Goal: Entertainment & Leisure: Consume media (video, audio)

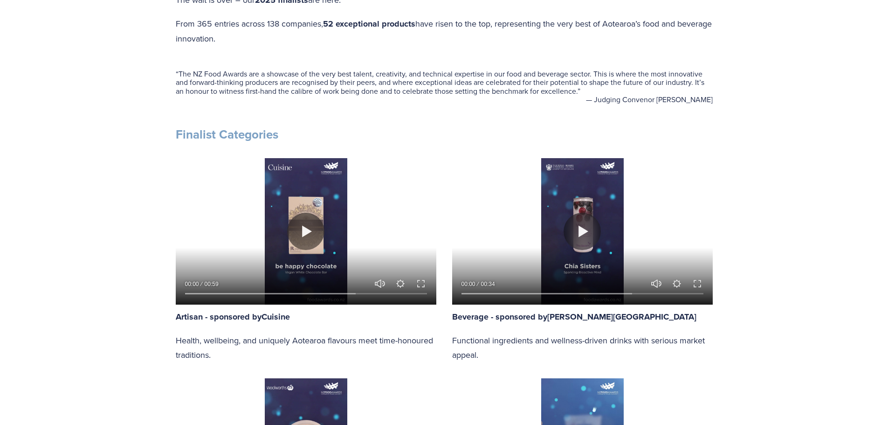
scroll to position [420, 0]
click at [305, 226] on button "Play" at bounding box center [305, 230] width 37 height 37
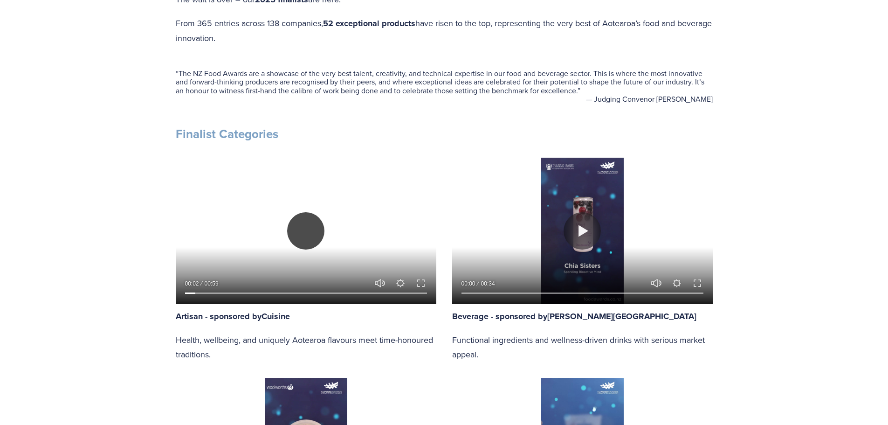
click at [304, 229] on button "Play" at bounding box center [305, 230] width 37 height 37
type input "4.41"
drag, startPoint x: 379, startPoint y: 237, endPoint x: 371, endPoint y: 278, distance: 41.4
type input "0"
click at [374, 273] on input "Volume" at bounding box center [380, 252] width 13 height 42
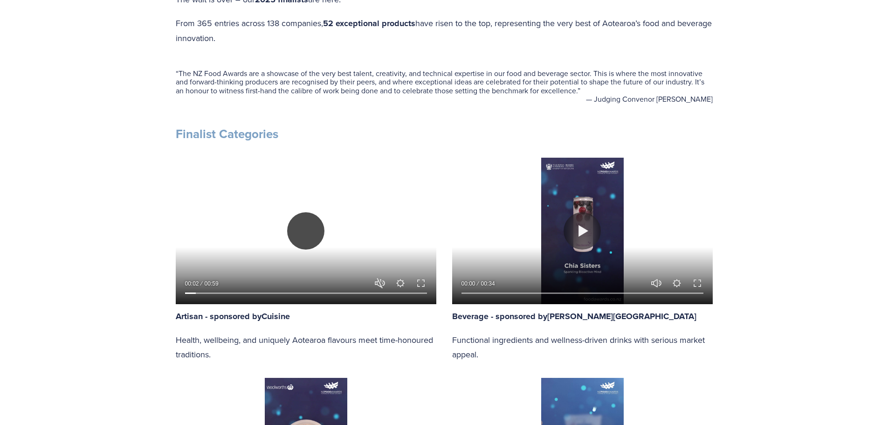
click at [307, 228] on button "Play" at bounding box center [305, 230] width 37 height 37
click at [422, 284] on button "Exit fullscreen Enter fullscreen" at bounding box center [420, 282] width 11 height 11
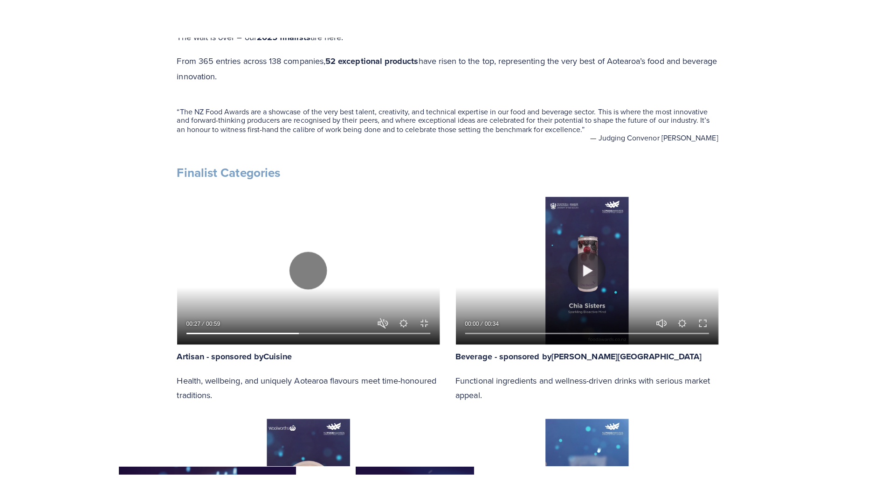
scroll to position [479, 0]
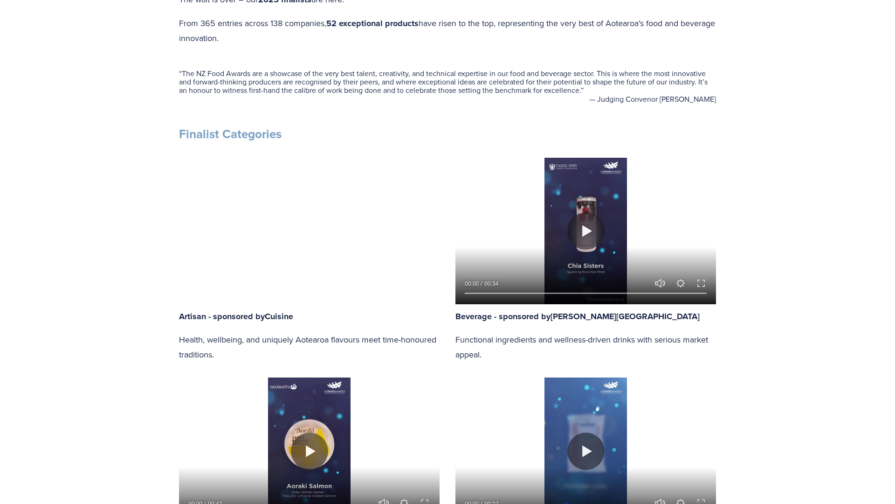
type input "96.24"
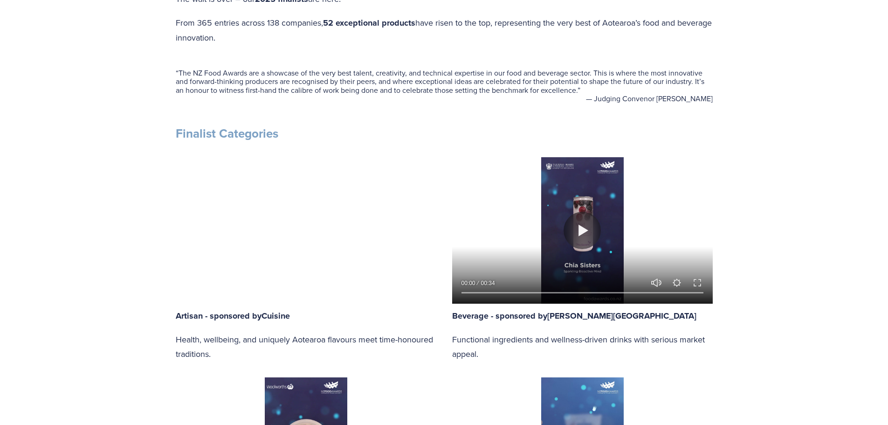
scroll to position [420, 0]
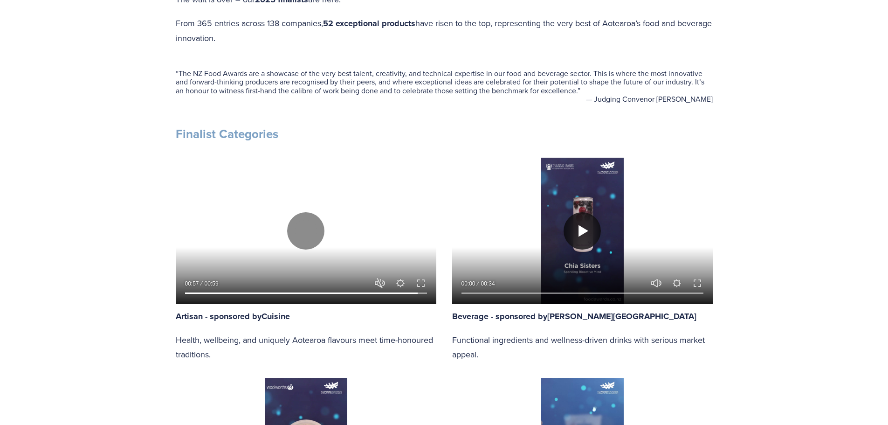
click at [584, 229] on button "Play" at bounding box center [582, 230] width 37 height 37
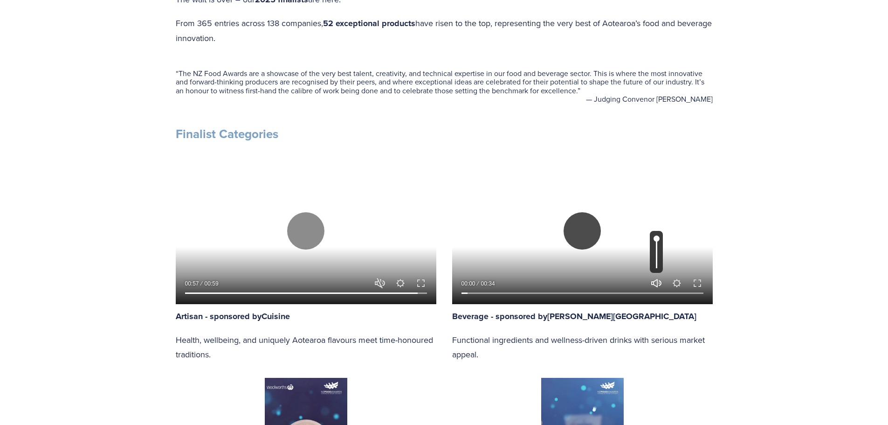
type input "3.31"
click at [658, 281] on button "Unmute Mute" at bounding box center [656, 282] width 11 height 11
type input "0"
click at [700, 282] on button "Exit fullscreen Enter fullscreen" at bounding box center [697, 282] width 11 height 11
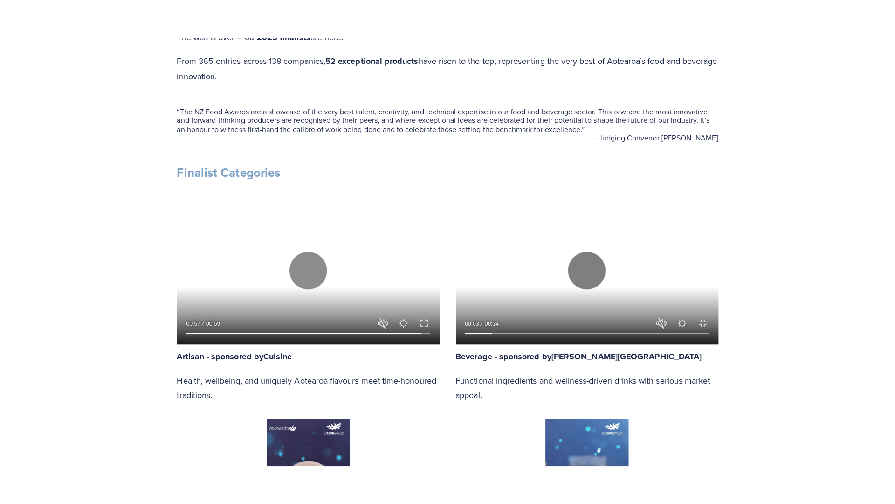
scroll to position [479, 0]
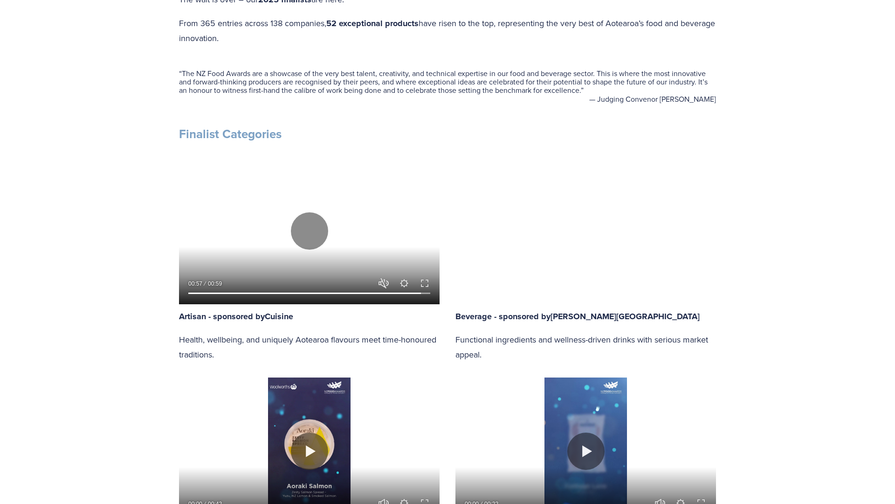
type input "100"
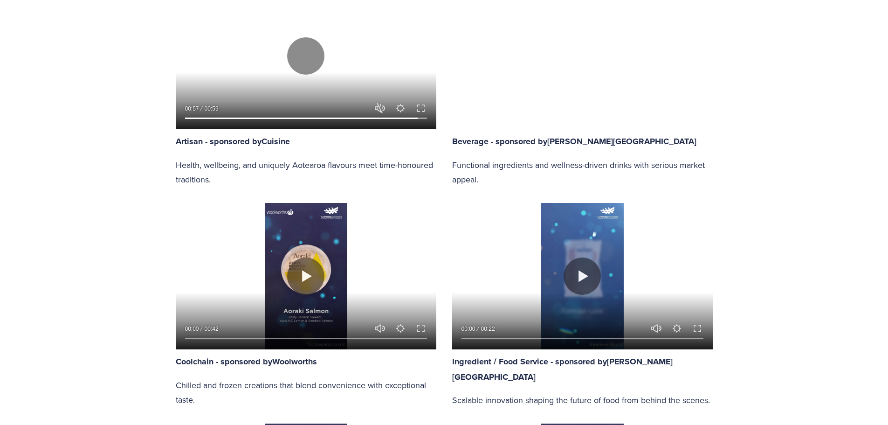
scroll to position [606, 0]
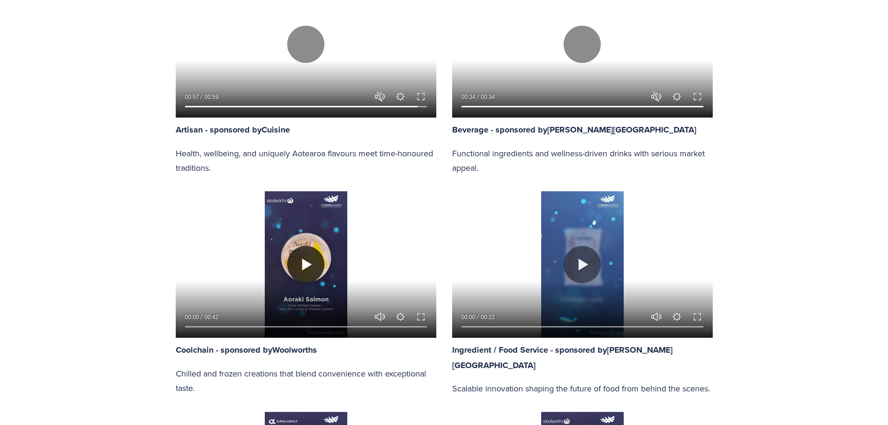
click at [299, 264] on button "Play" at bounding box center [305, 264] width 37 height 37
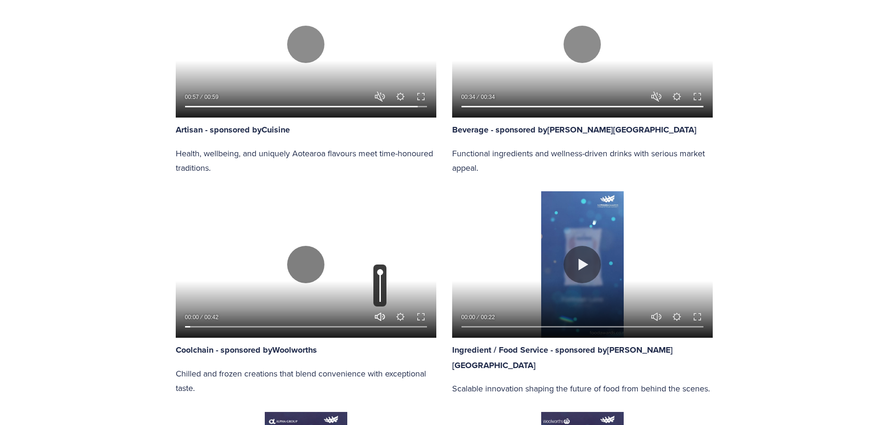
type input "2.65"
click at [377, 316] on button "Unmute Mute" at bounding box center [379, 316] width 11 height 11
type input "0"
click at [423, 317] on button "Exit fullscreen Enter fullscreen" at bounding box center [420, 316] width 11 height 11
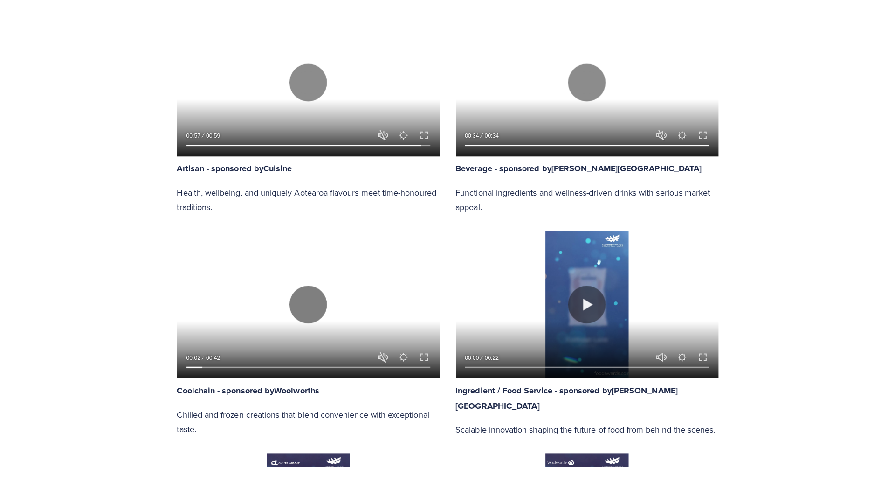
scroll to position [665, 0]
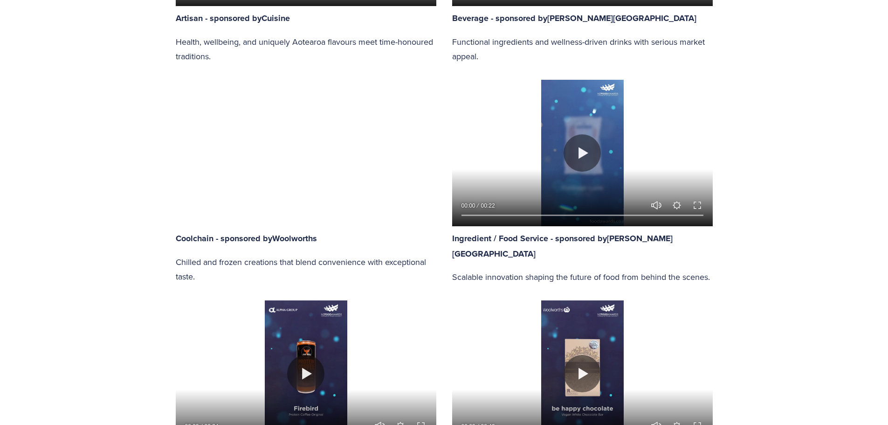
scroll to position [746, 0]
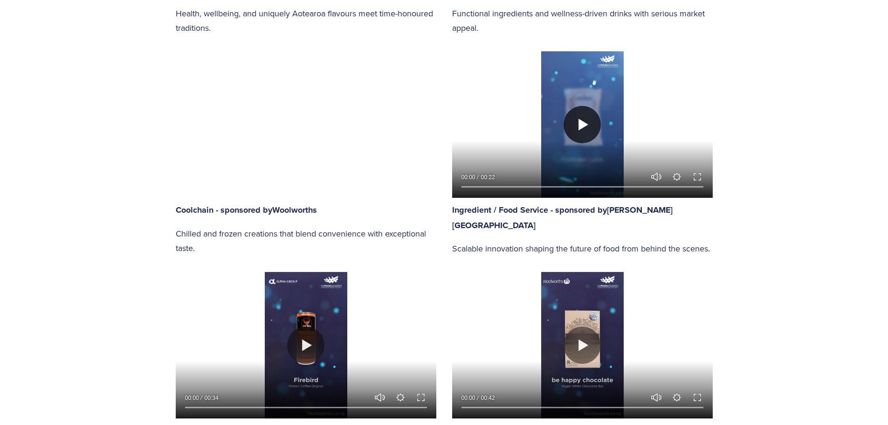
click at [581, 125] on button "Play" at bounding box center [582, 124] width 37 height 37
type input "99.73"
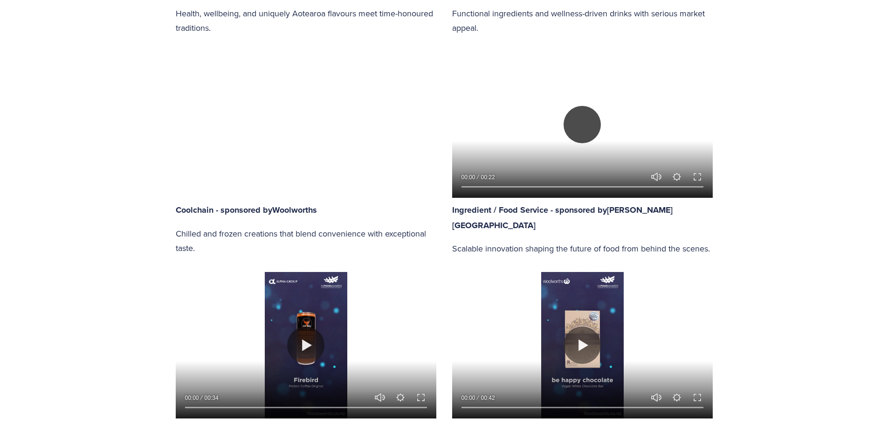
type input "0.51"
type input "100"
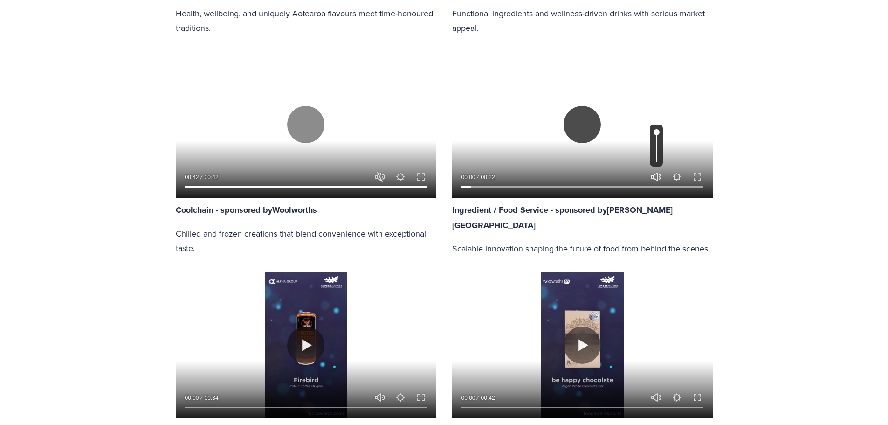
type input "5.36"
click at [659, 177] on button "Unmute Mute" at bounding box center [656, 176] width 11 height 11
type input "0"
click at [698, 178] on button "Exit fullscreen Enter fullscreen" at bounding box center [697, 176] width 11 height 11
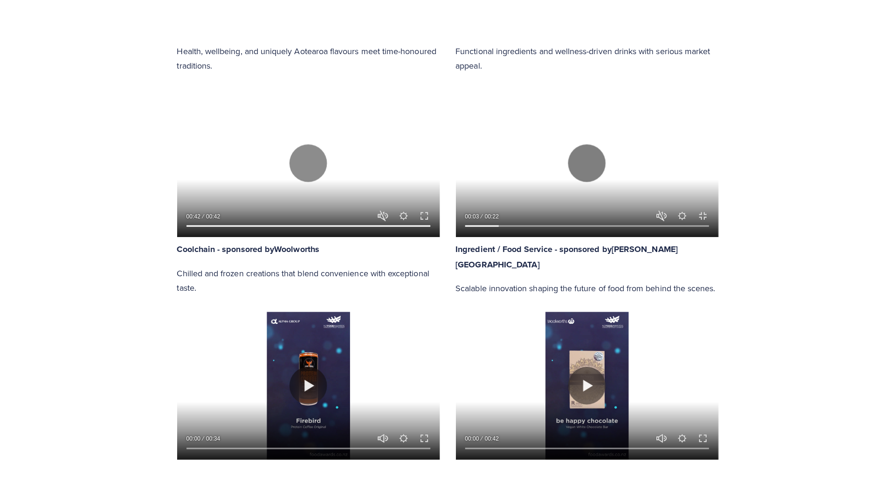
scroll to position [805, 0]
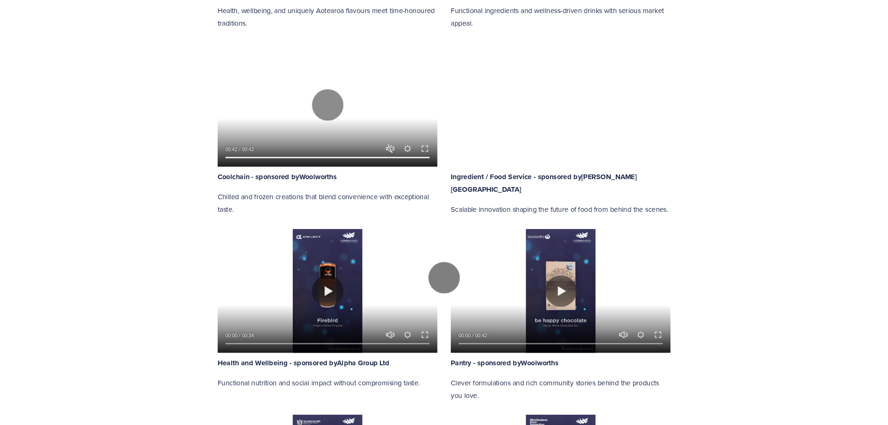
scroll to position [746, 0]
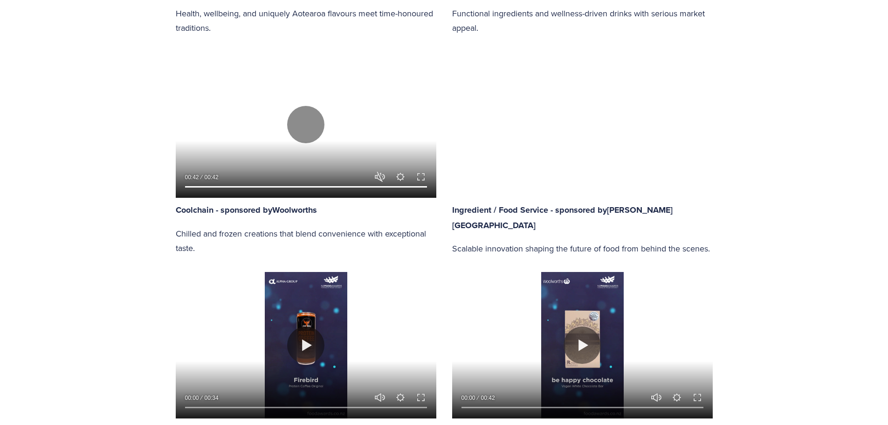
type input "100"
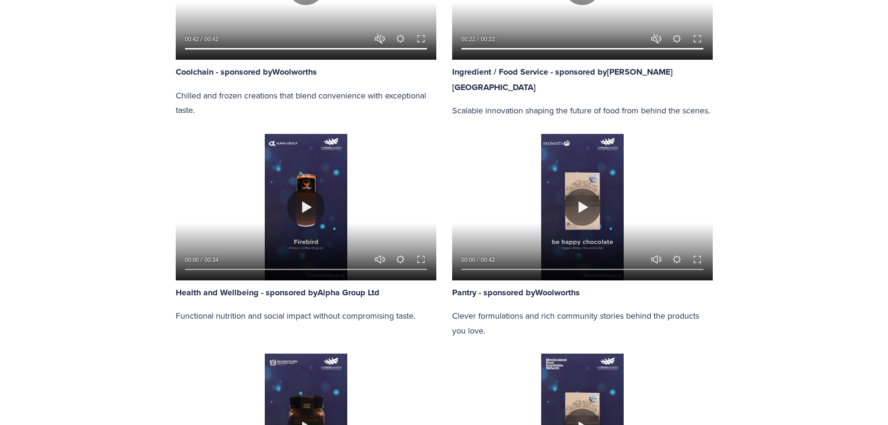
scroll to position [886, 0]
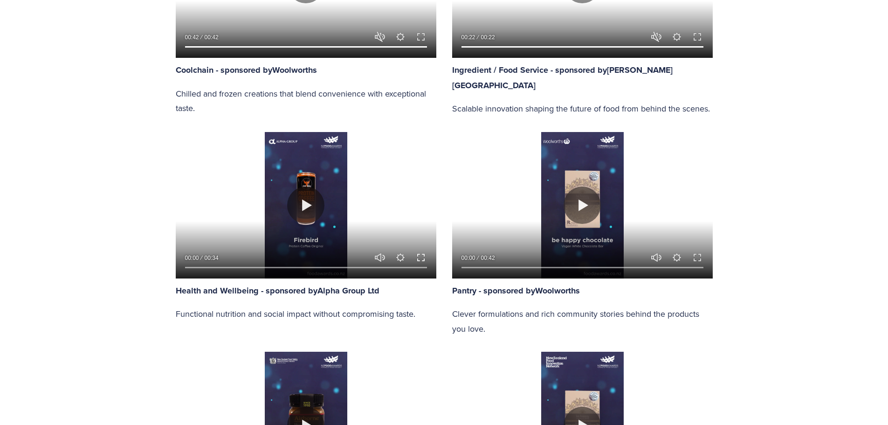
click at [421, 253] on button "Exit fullscreen Enter fullscreen" at bounding box center [420, 257] width 11 height 11
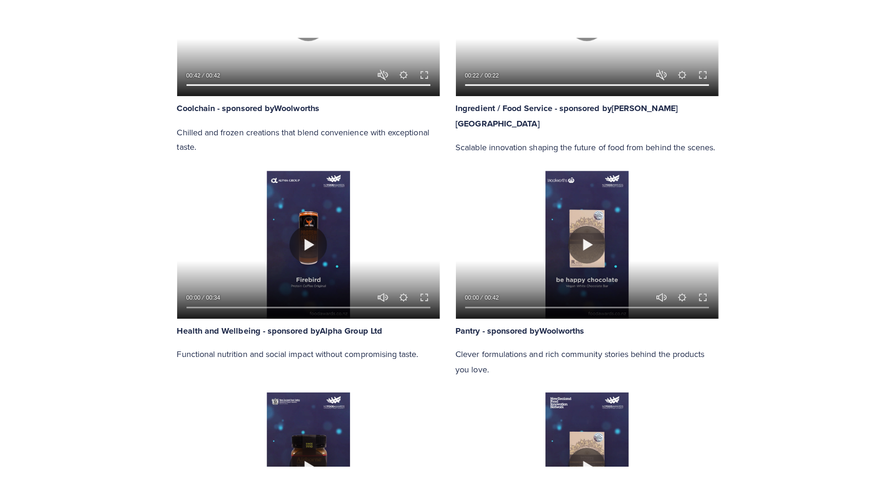
scroll to position [945, 0]
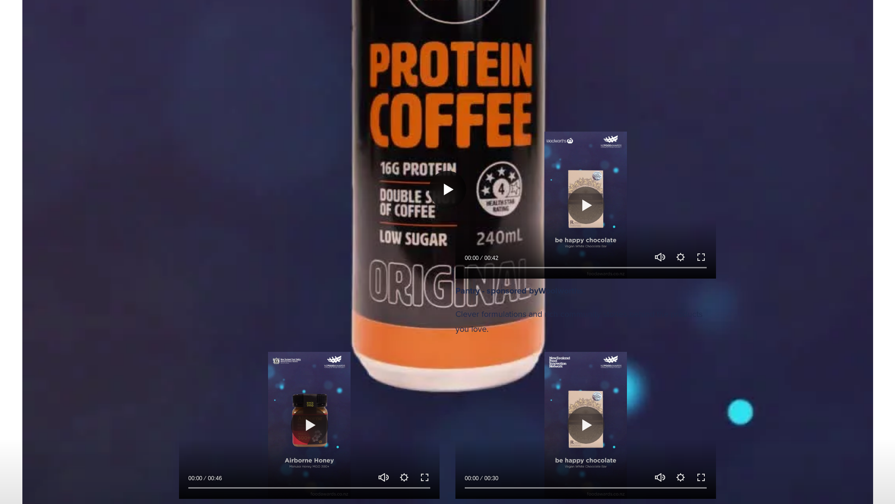
click at [449, 208] on button "Play" at bounding box center [447, 189] width 37 height 37
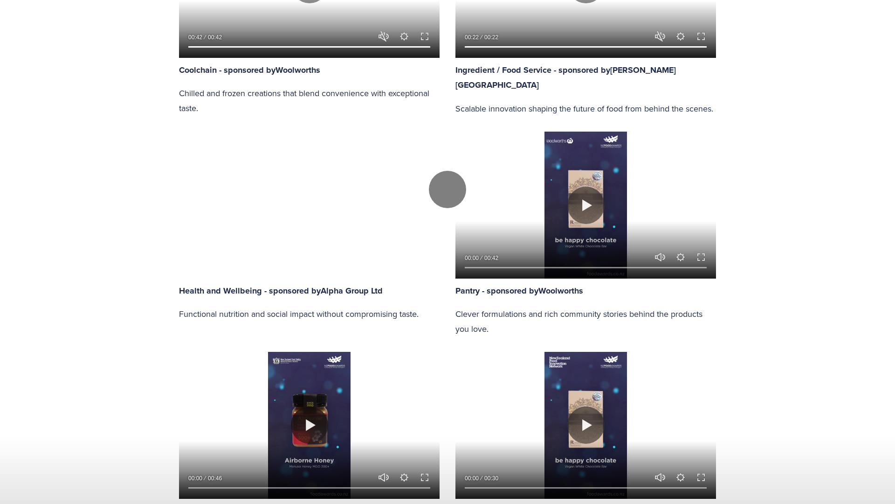
type input "10.99"
type input "0"
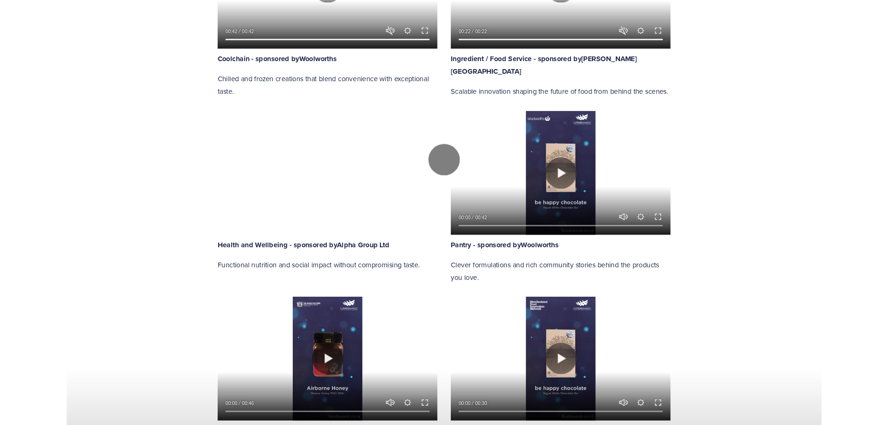
scroll to position [886, 0]
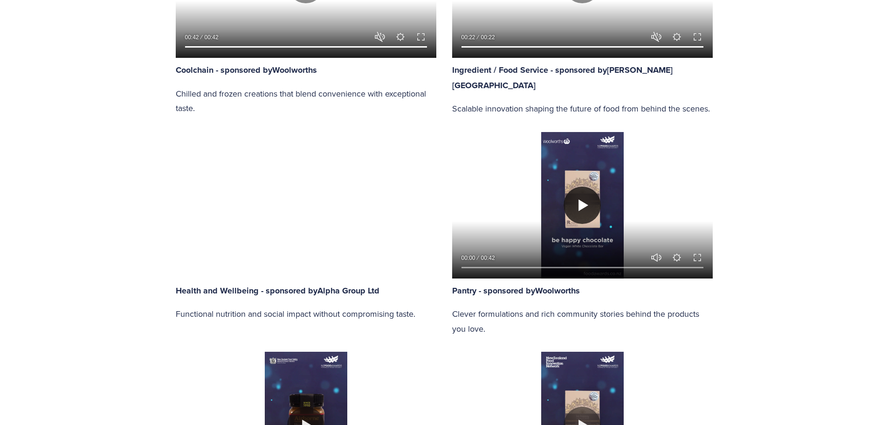
click at [583, 203] on button "Play" at bounding box center [582, 205] width 37 height 37
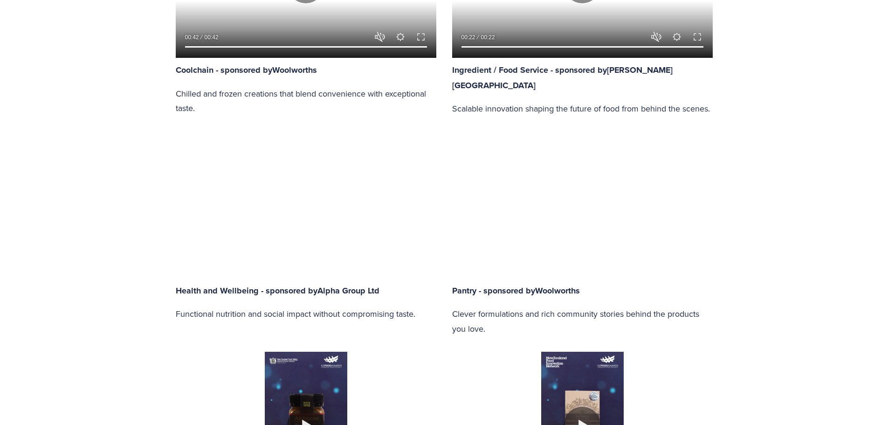
type input "95.38"
type input "0.23"
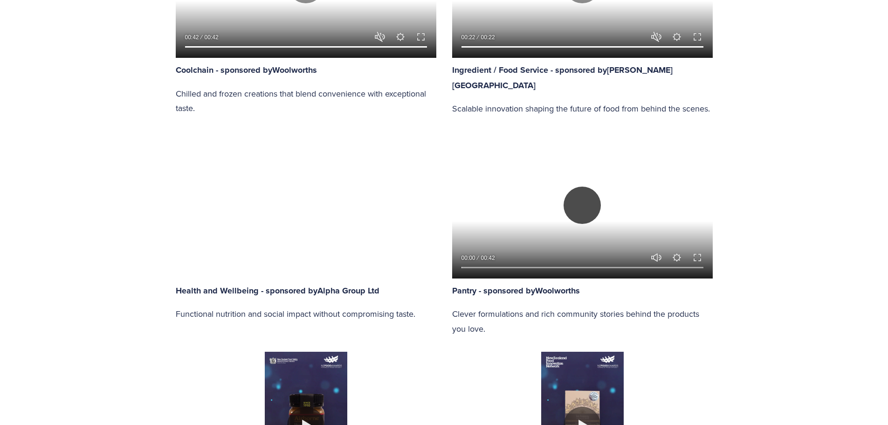
type input "96.15"
type input "0.87"
type input "96.91"
type input "1.47"
type input "97.68"
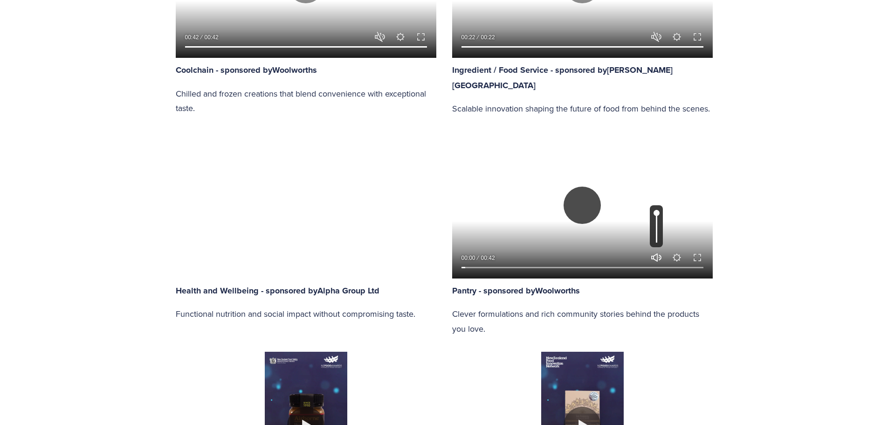
type input "2.09"
type input "98.45"
type input "2.72"
type input "99.21"
type input "3.34"
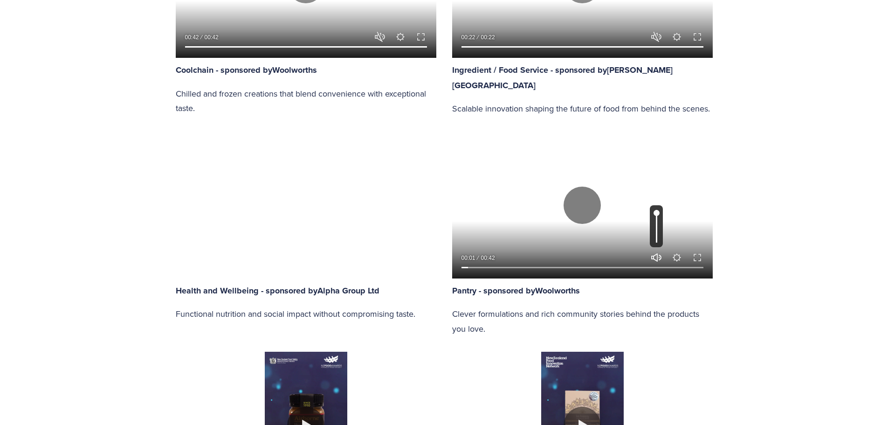
type input "100"
click at [655, 255] on button "Unmute Mute" at bounding box center [656, 257] width 11 height 11
type input "0"
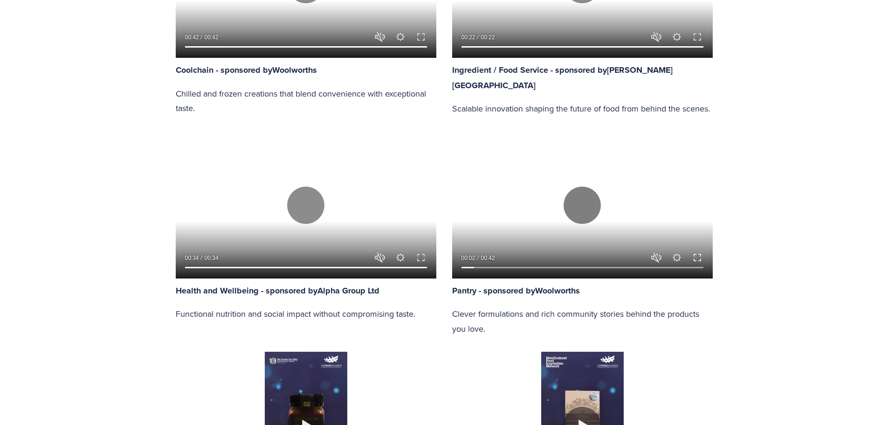
click at [696, 255] on button "Exit fullscreen Enter fullscreen" at bounding box center [697, 257] width 11 height 11
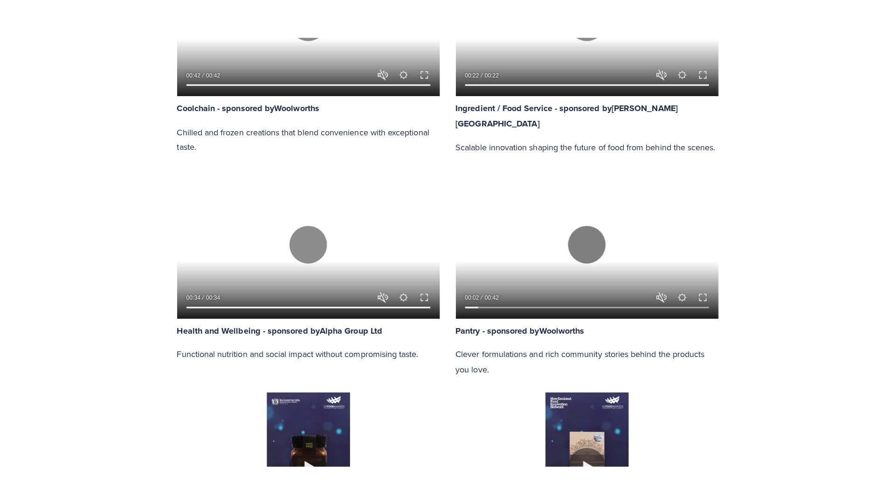
scroll to position [945, 0]
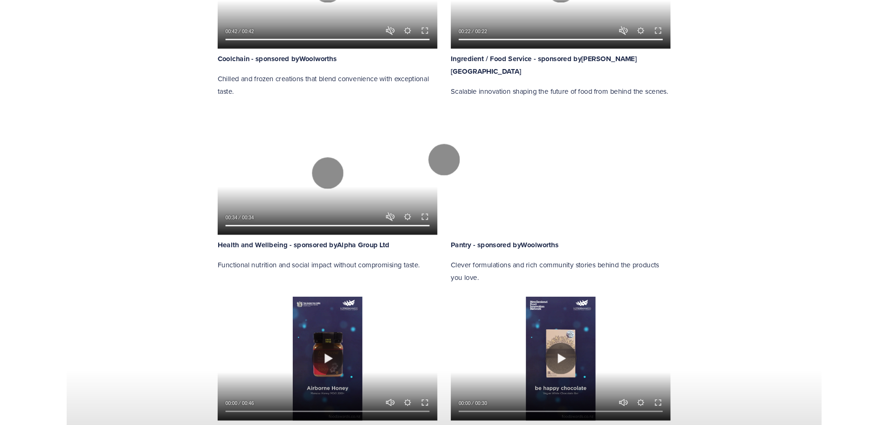
scroll to position [886, 0]
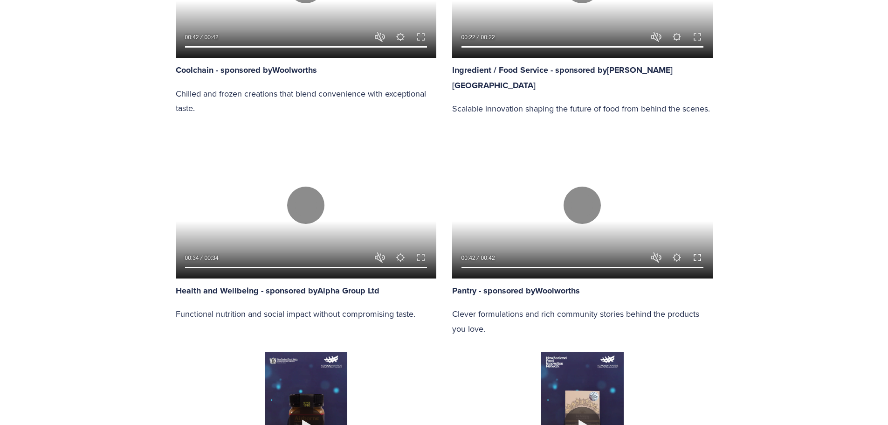
click at [699, 254] on button "Exit fullscreen Enter fullscreen" at bounding box center [697, 257] width 11 height 11
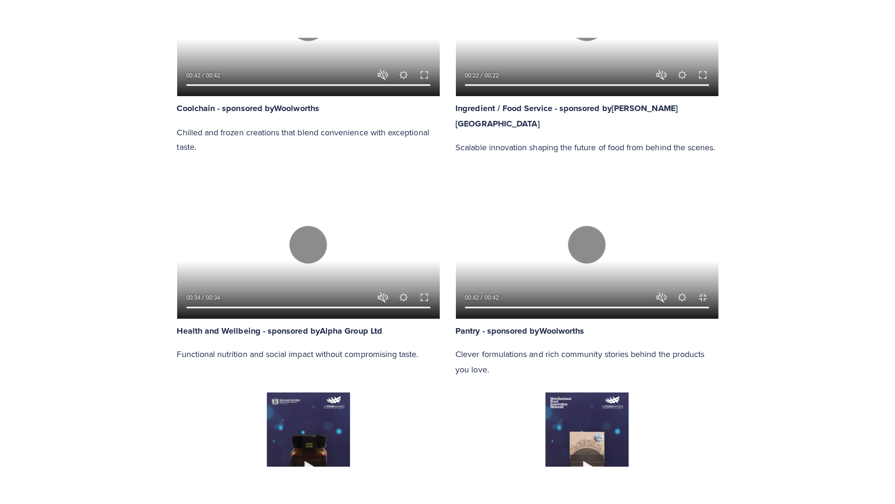
scroll to position [945, 0]
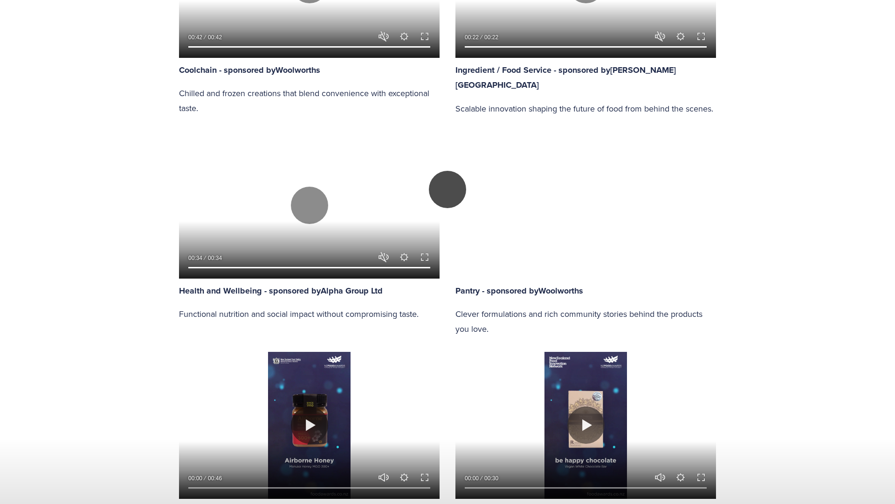
click at [454, 208] on button "Play" at bounding box center [447, 189] width 37 height 37
drag, startPoint x: 780, startPoint y: 490, endPoint x: 134, endPoint y: 484, distance: 645.9
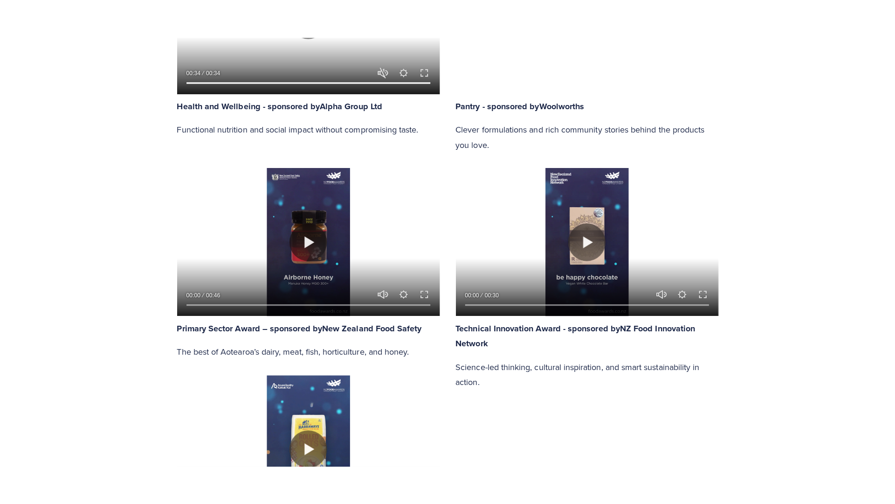
scroll to position [1119, 0]
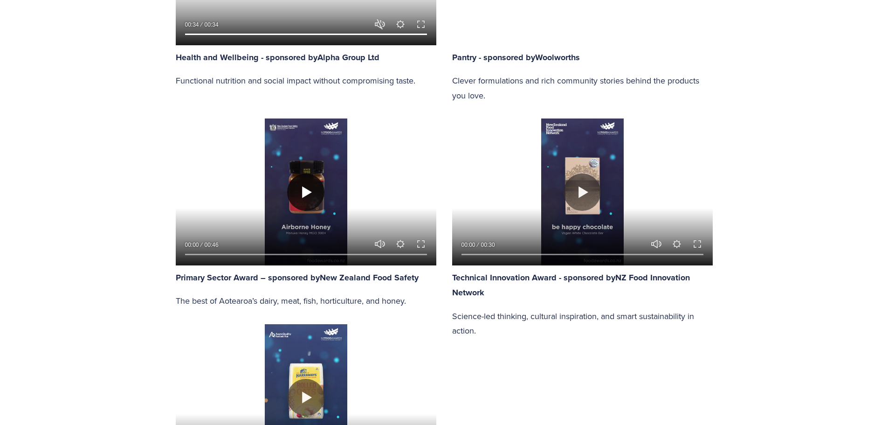
click at [308, 191] on button "Play" at bounding box center [305, 191] width 37 height 37
type input "83.52"
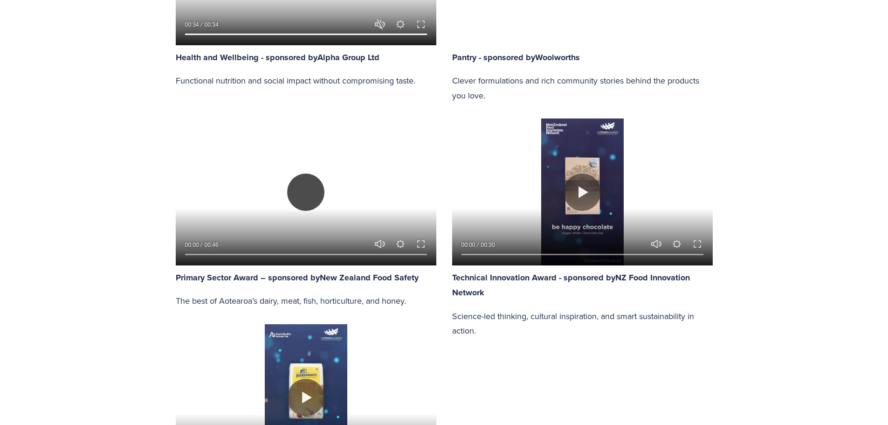
type input "0.16"
type input "84.13"
type input "0.73"
type input "84.76"
type input "1.31"
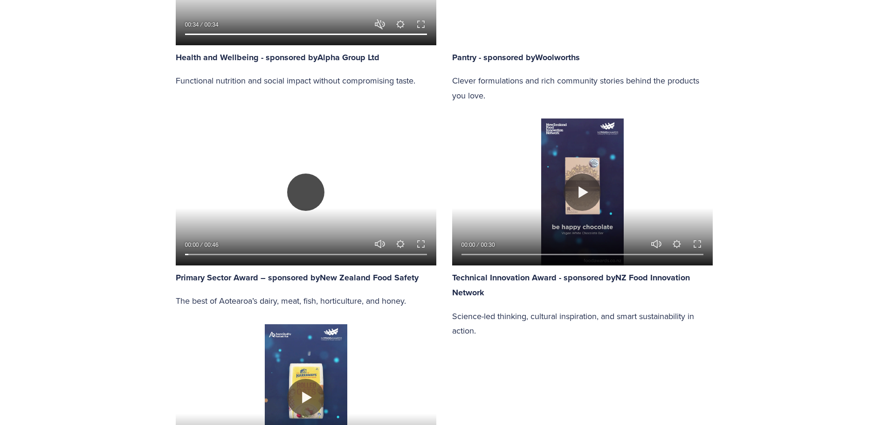
type input "85.38"
type input "1.9"
type input "85.99"
type input "2.44"
click at [379, 239] on button "Unmute Mute" at bounding box center [379, 243] width 11 height 11
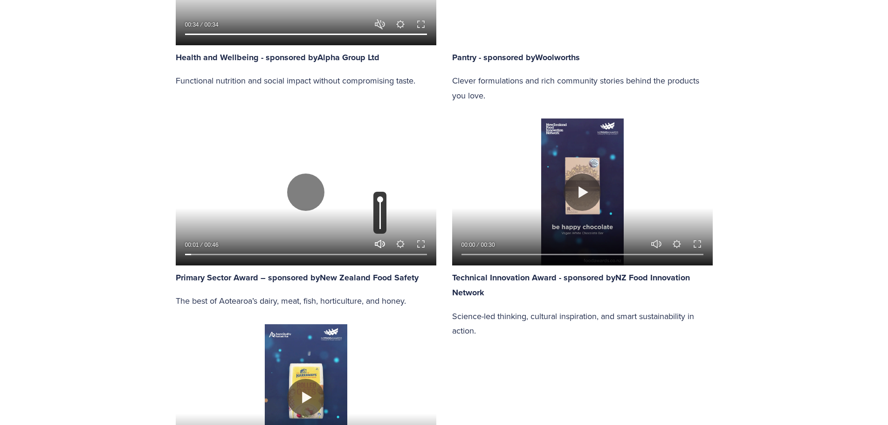
type input "0"
type input "86.63"
type input "3.05"
type input "87.24"
type input "3.62"
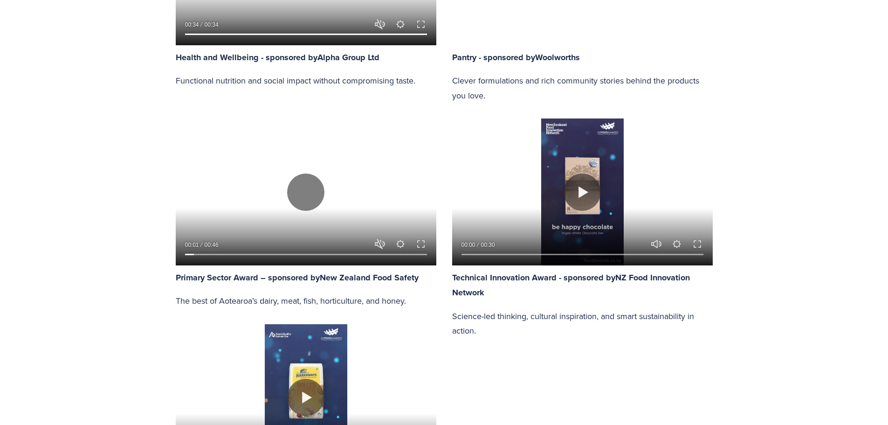
type input "87.86"
type input "4.2"
type input "88.49"
type input "4.76"
type input "89.11"
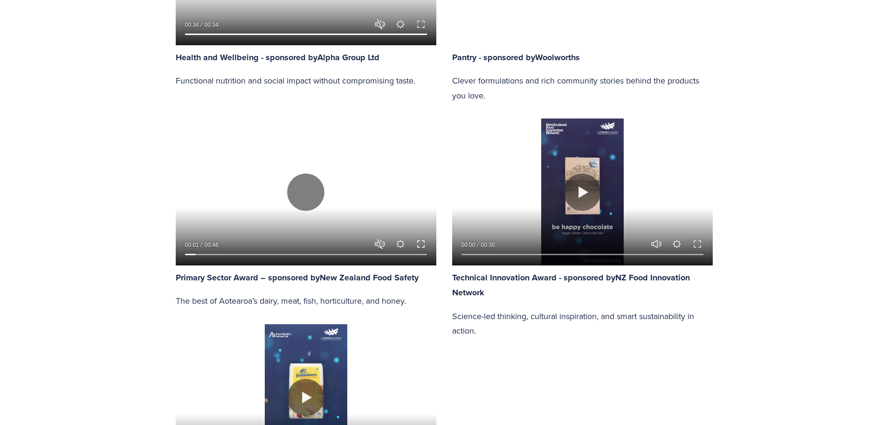
click at [424, 242] on button "Exit fullscreen Enter fullscreen" at bounding box center [420, 243] width 11 height 11
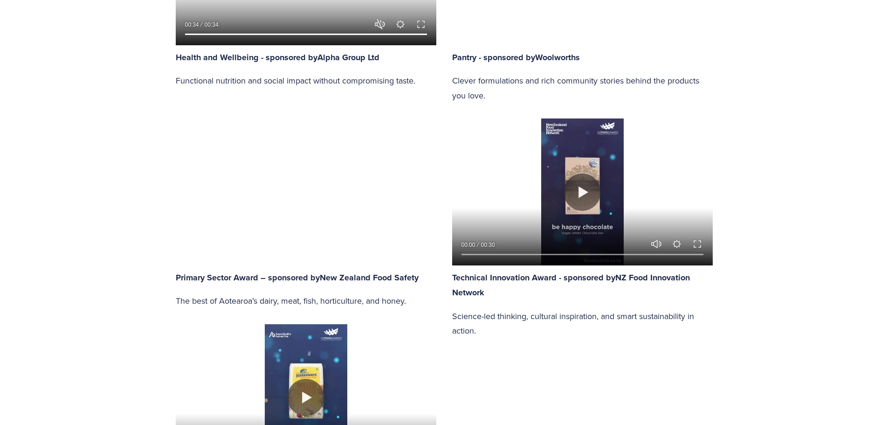
type input "5.33"
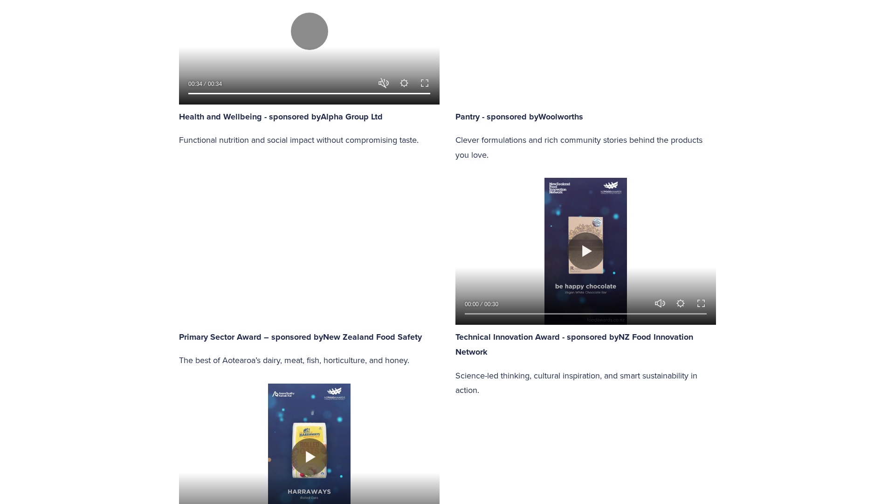
type input "89.72"
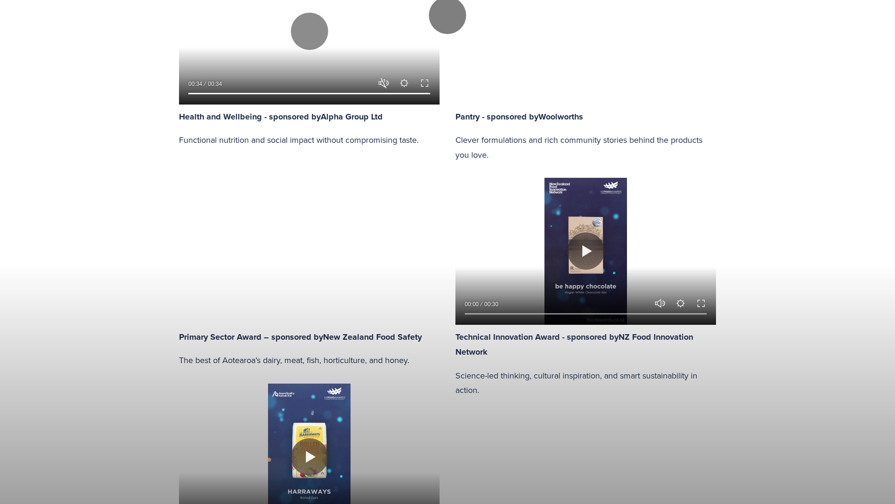
type input "5.9"
type input "90.35"
type input "6.47"
type input "90.97"
type input "7.04"
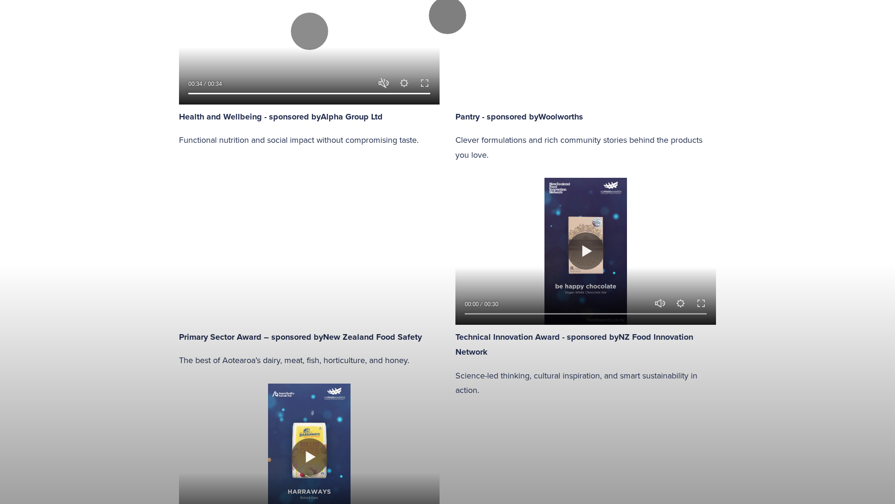
type input "91.59"
type input "7.61"
type input "92.21"
type input "8.18"
type input "92.83"
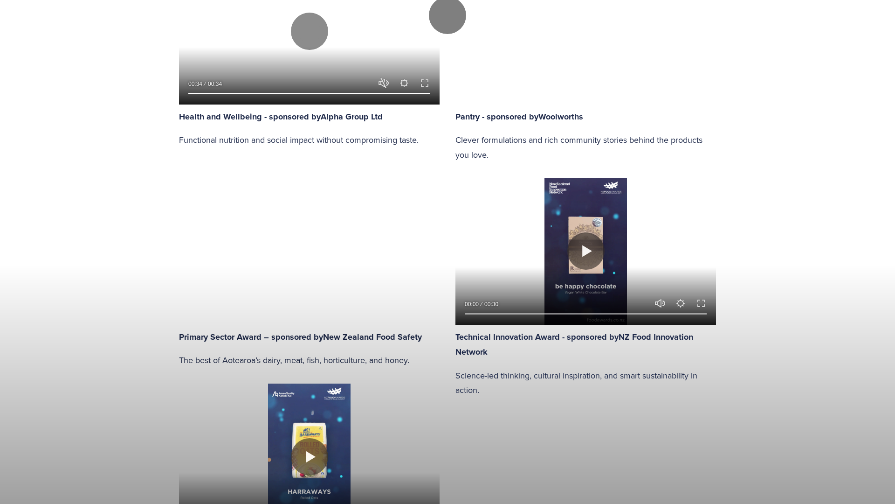
type input "8.75"
type input "93.46"
type input "9.33"
type input "94.08"
type input "9.89"
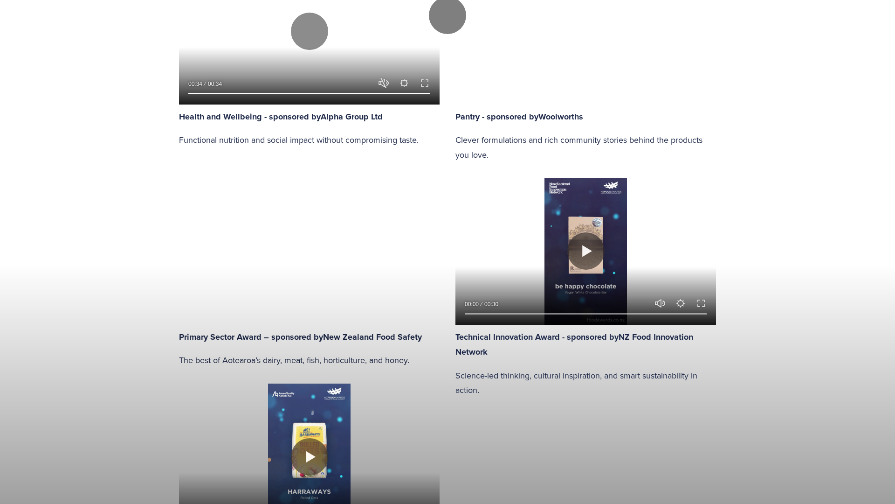
type input "94.7"
type input "10.46"
type input "95.33"
type input "11.03"
type input "95.94"
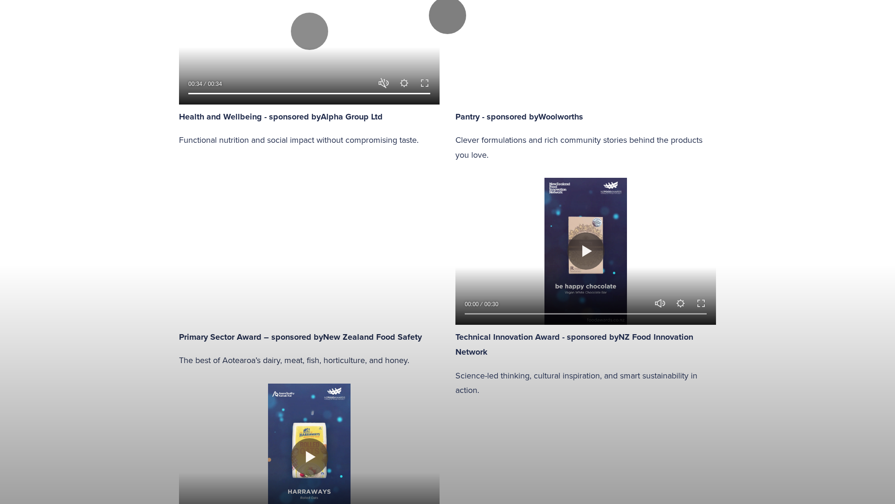
type input "11.6"
type input "96.57"
type input "12.17"
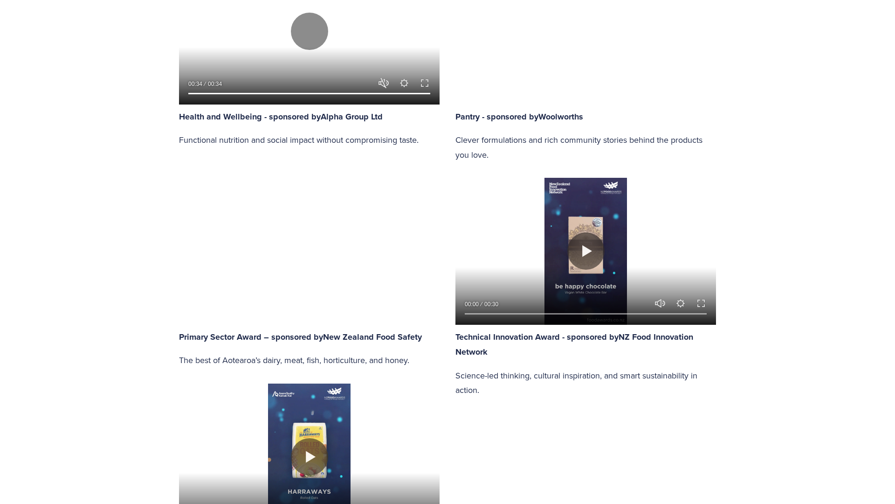
type input "97.19"
type input "12.74"
type input "97.81"
type input "13.32"
type input "98.44"
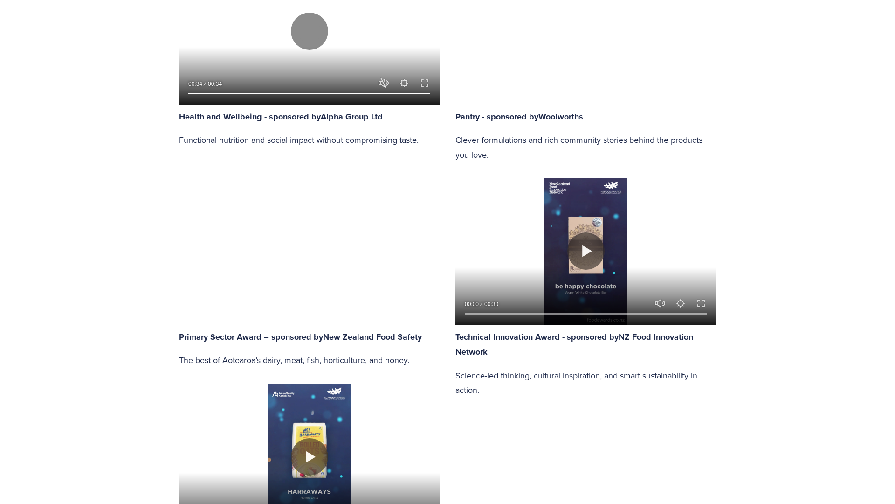
type input "13.89"
type input "99.05"
type input "14.46"
type input "100"
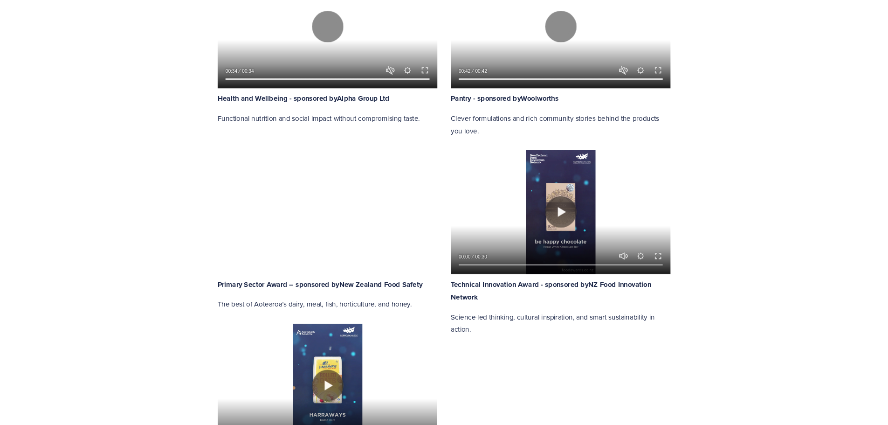
scroll to position [1060, 0]
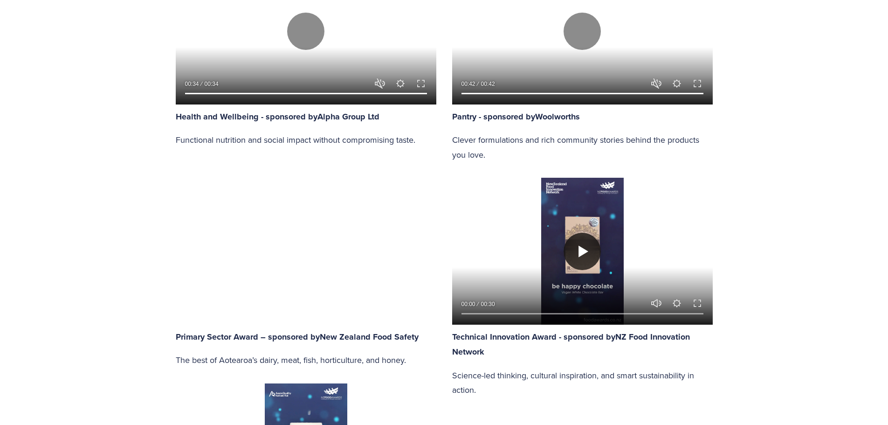
click at [581, 254] on button "Play" at bounding box center [582, 251] width 37 height 37
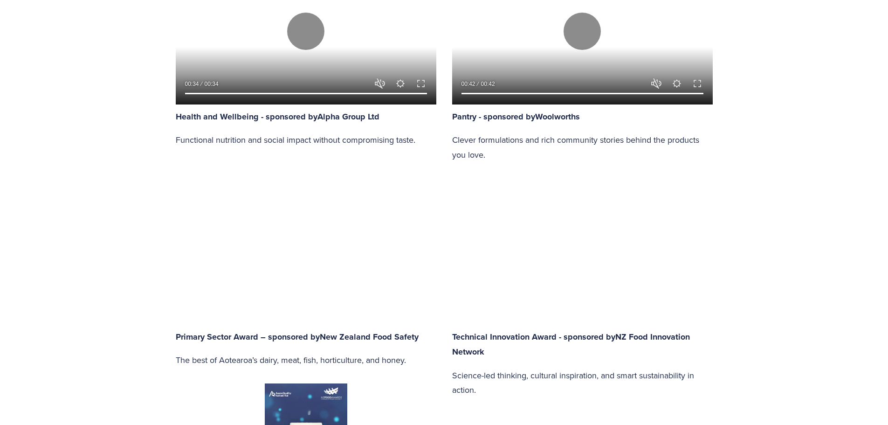
type input "97.18"
type input "0.27"
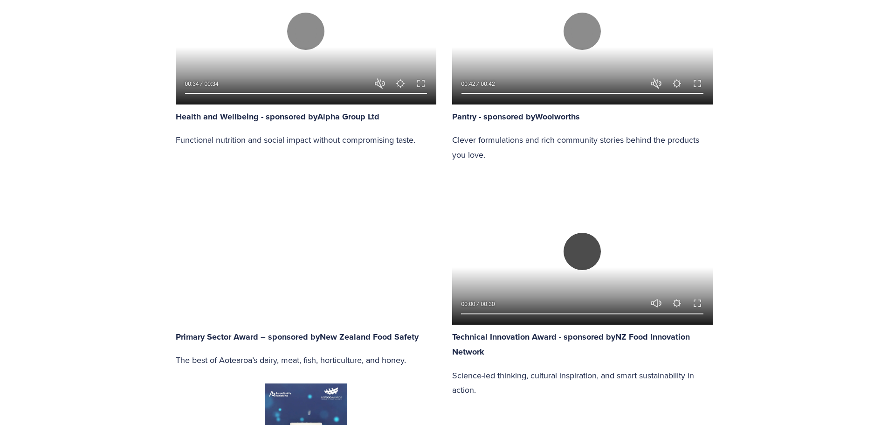
type input "97.75"
type input "1.15"
type input "98.32"
type input "2.03"
type input "98.9"
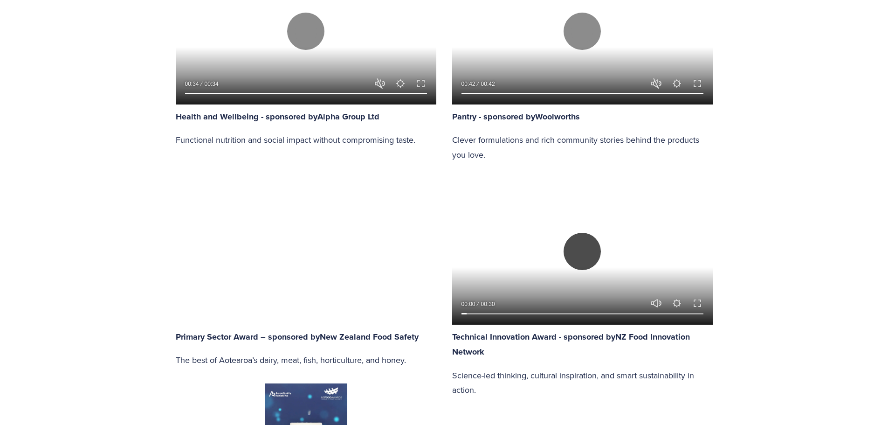
type input "2.91"
type input "99.46"
type input "3.8"
type input "100"
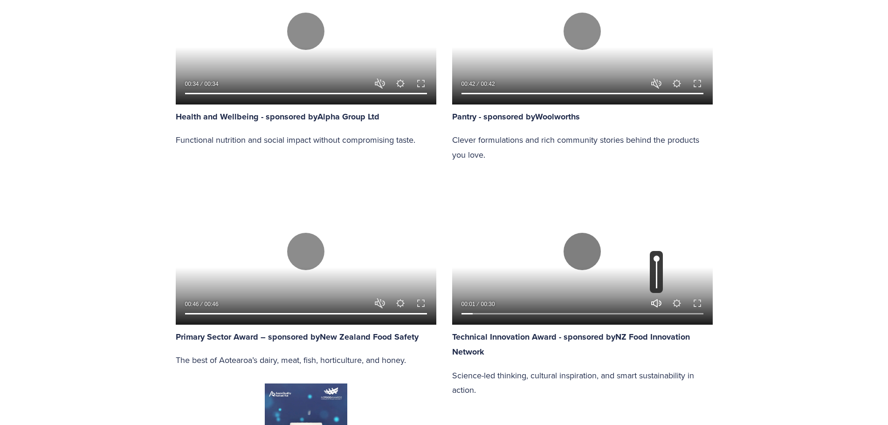
type input "5.56"
click at [654, 304] on button "Unmute Mute" at bounding box center [656, 303] width 11 height 11
type input "0"
click at [697, 303] on button "Exit fullscreen Enter fullscreen" at bounding box center [697, 303] width 11 height 11
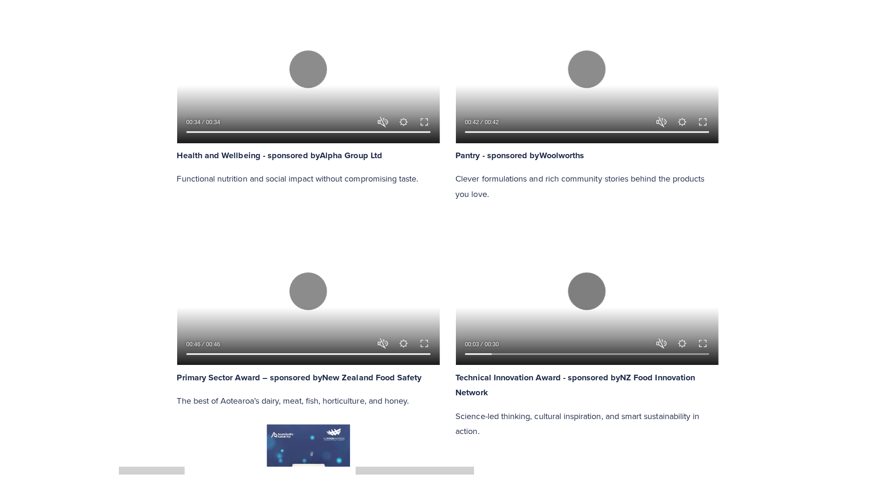
scroll to position [1119, 0]
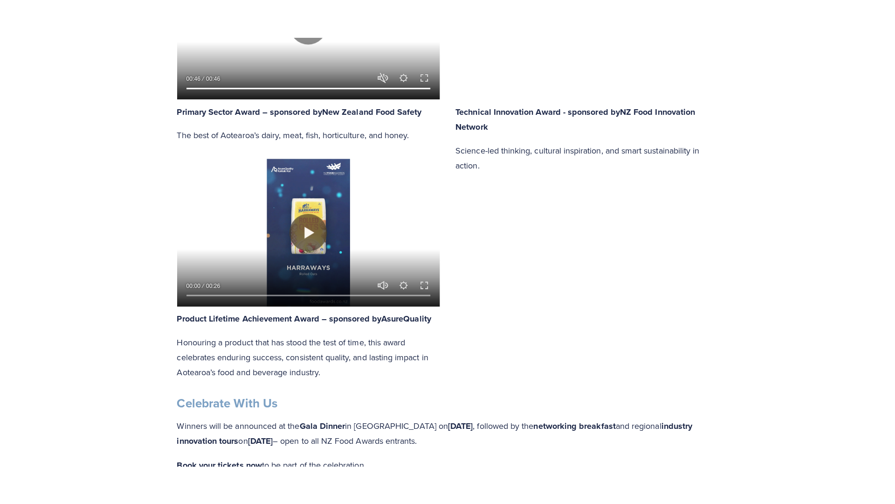
scroll to position [1340, 0]
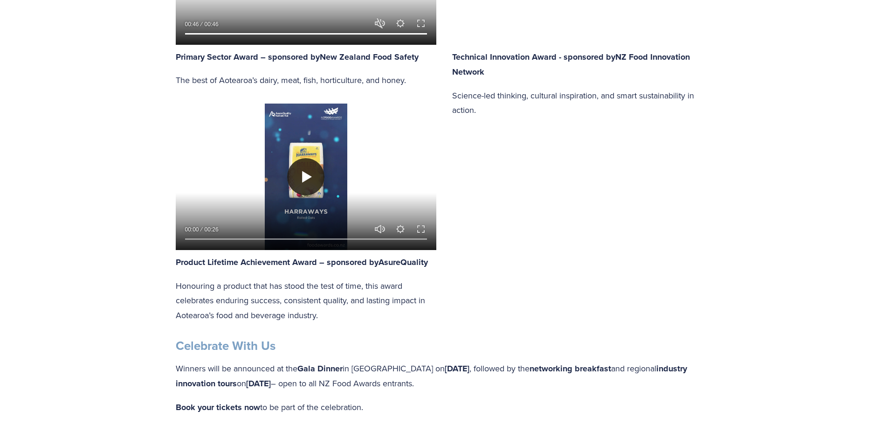
click at [299, 173] on button "Play" at bounding box center [305, 176] width 37 height 37
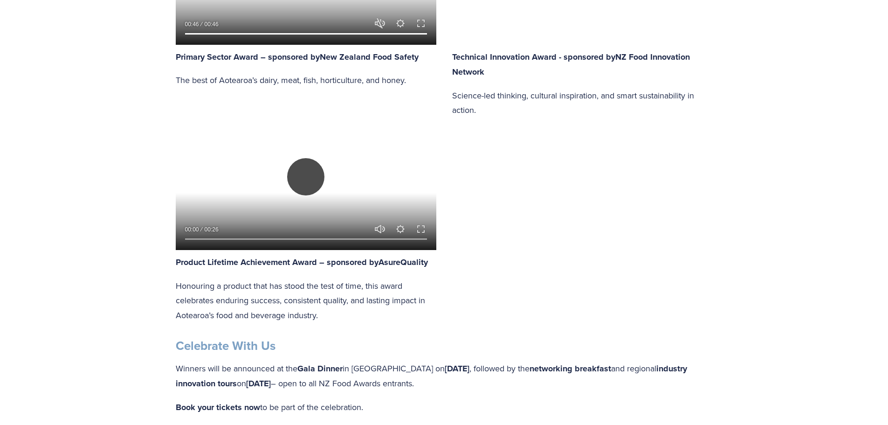
type input "100"
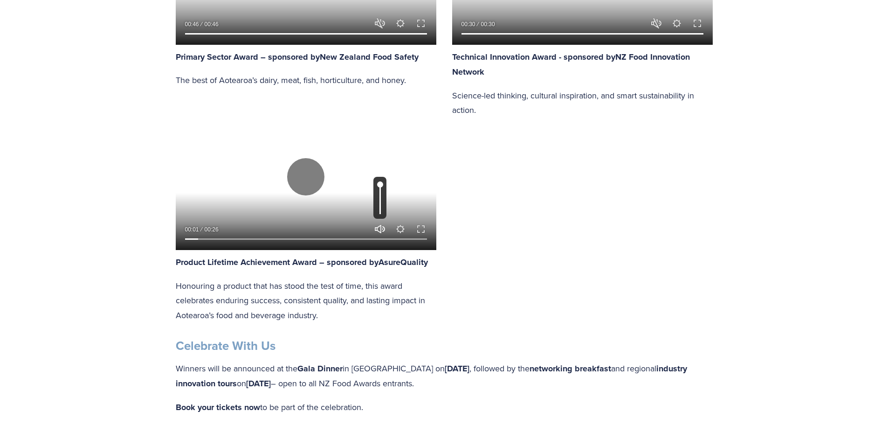
type input "6.37"
click at [380, 225] on button "Unmute Mute" at bounding box center [379, 228] width 11 height 11
type input "0"
click at [421, 228] on button "Exit fullscreen Enter fullscreen" at bounding box center [420, 228] width 11 height 11
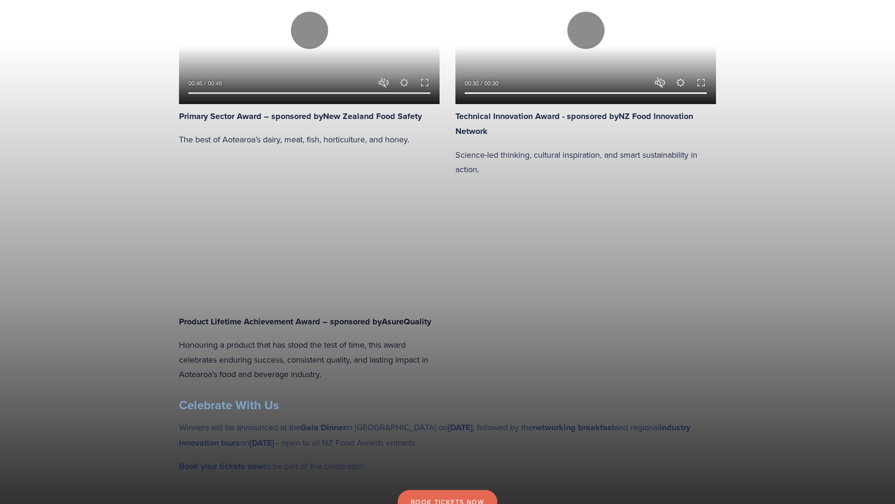
type input "82.5"
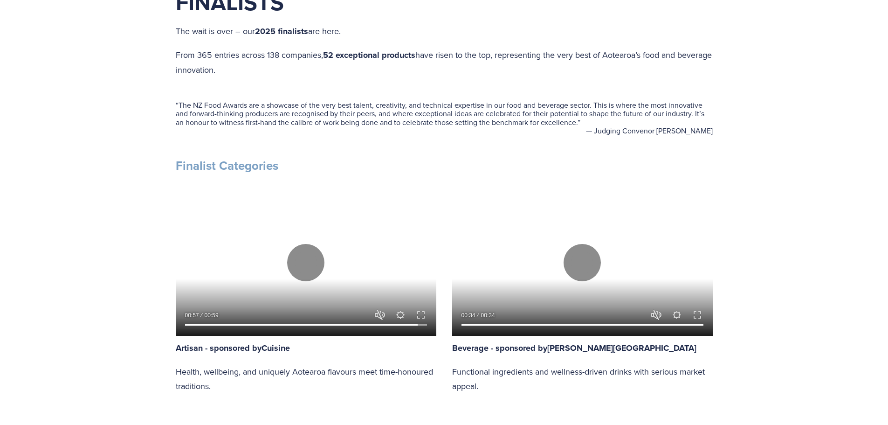
scroll to position [420, 0]
